Goal: Information Seeking & Learning: Learn about a topic

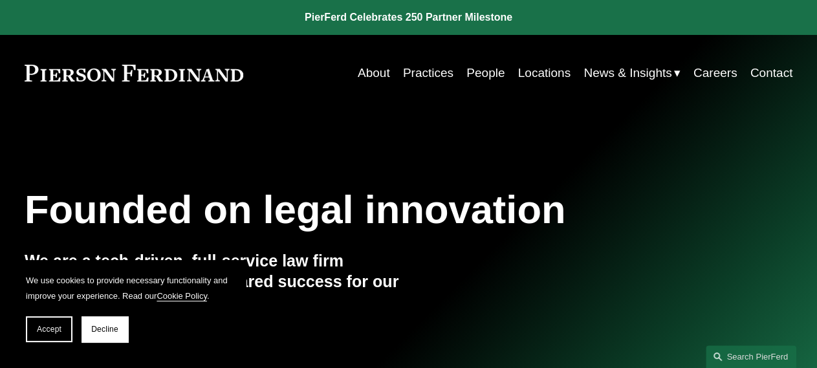
click at [434, 73] on link "Practices" at bounding box center [428, 73] width 50 height 25
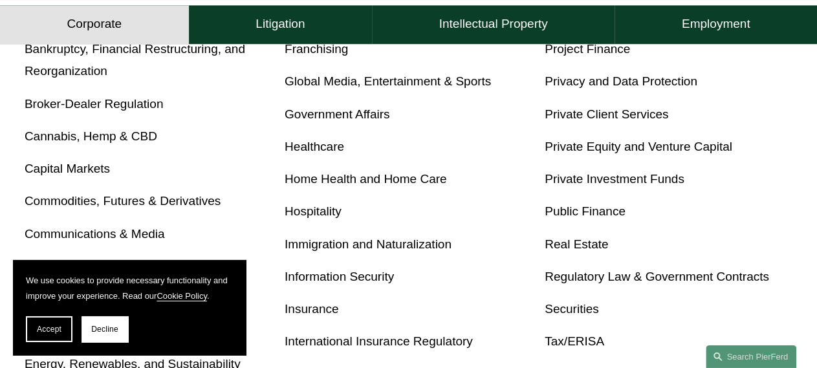
scroll to position [606, 0]
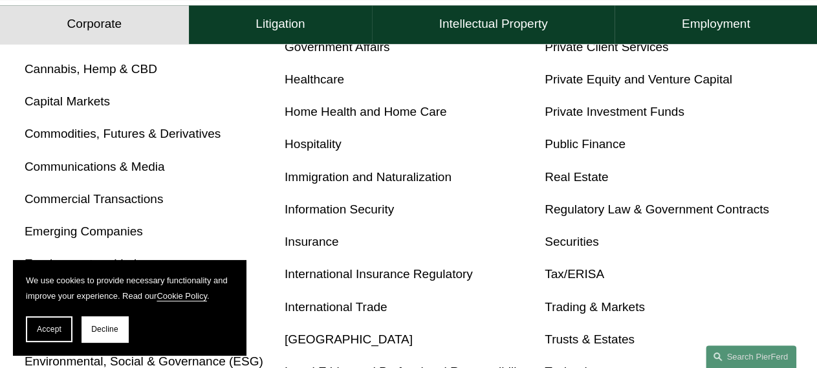
click at [567, 184] on link "Real Estate" at bounding box center [576, 177] width 63 height 14
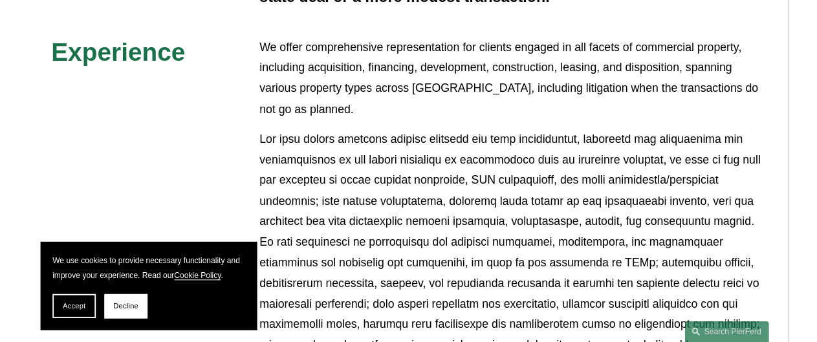
scroll to position [606, 0]
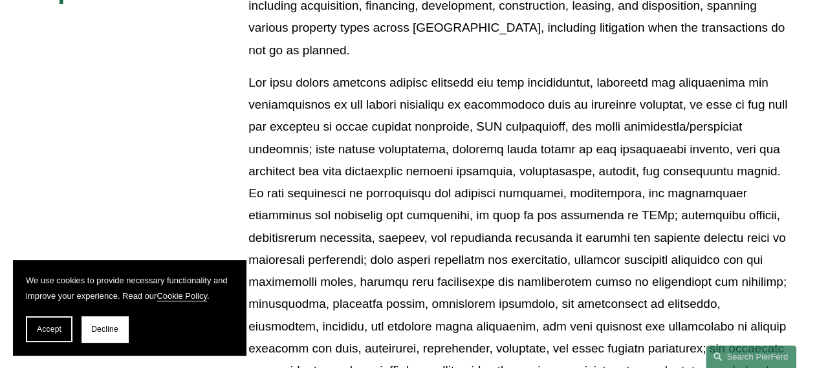
click at [580, 202] on p at bounding box center [520, 238] width 544 height 333
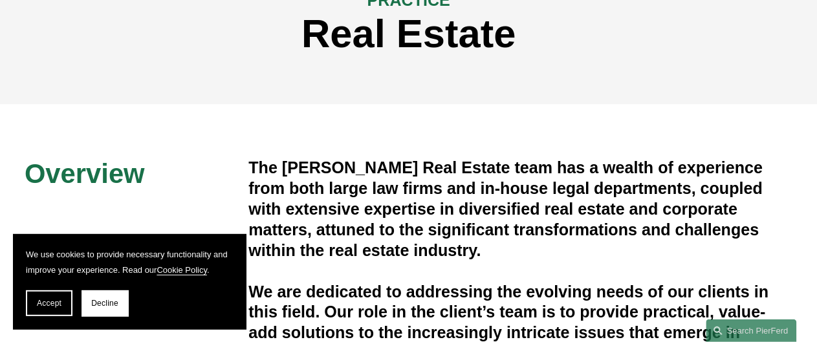
scroll to position [444, 0]
